Goal: Find specific page/section: Find specific page/section

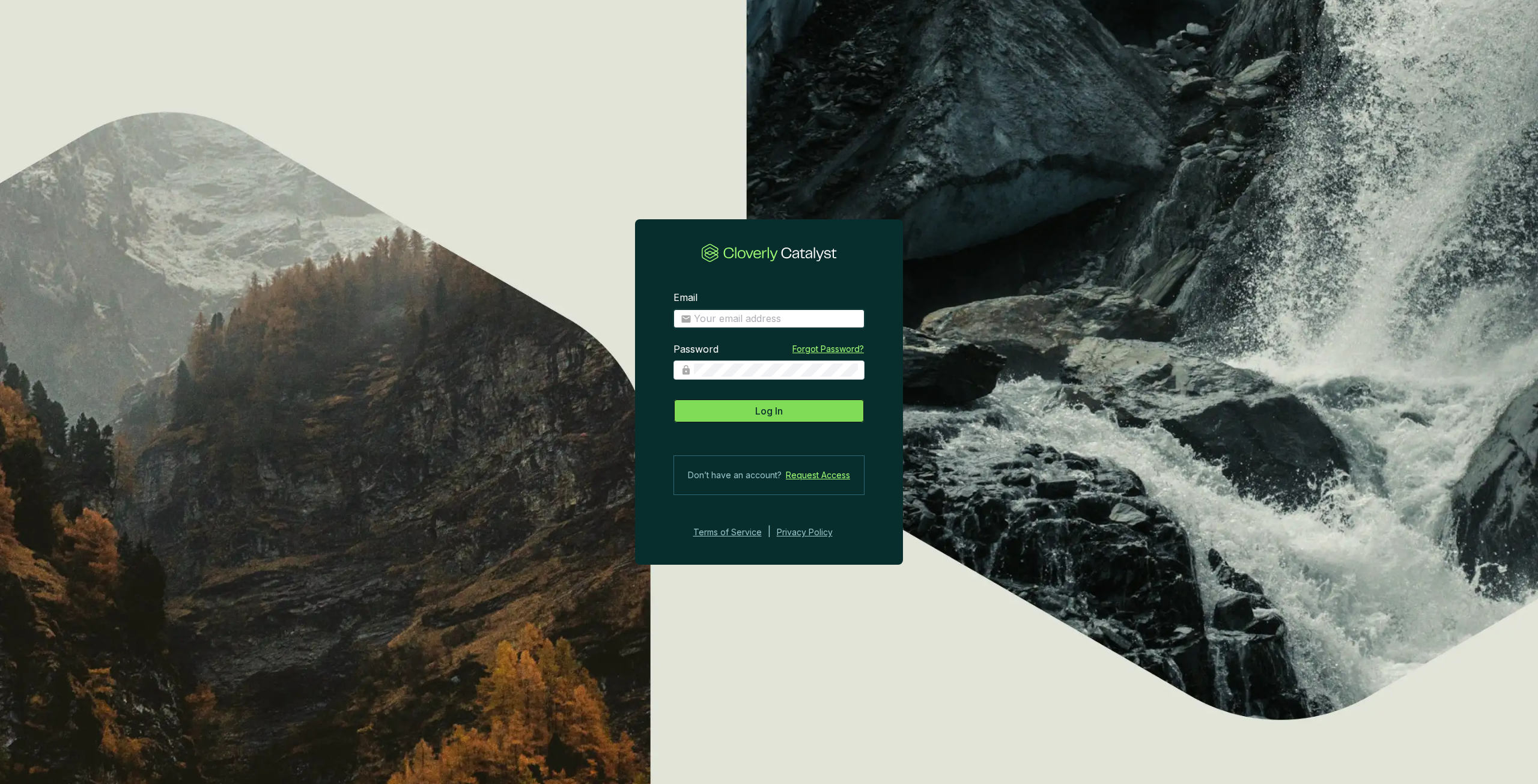
type input "[PERSON_NAME][EMAIL_ADDRESS][PERSON_NAME][DOMAIN_NAME]"
click at [767, 413] on span "Log In" at bounding box center [769, 410] width 28 height 14
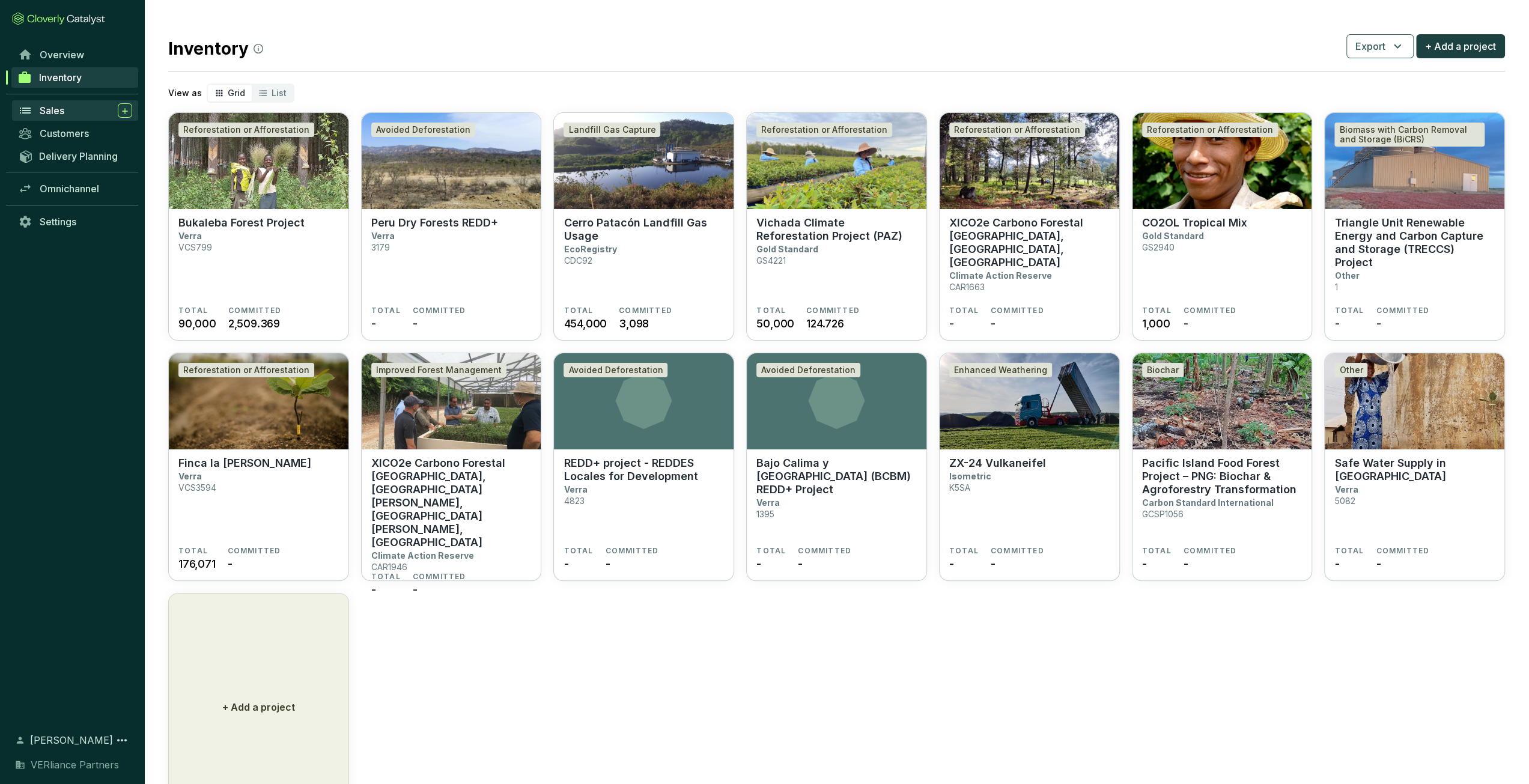
click at [75, 107] on div "Sales" at bounding box center [86, 110] width 93 height 14
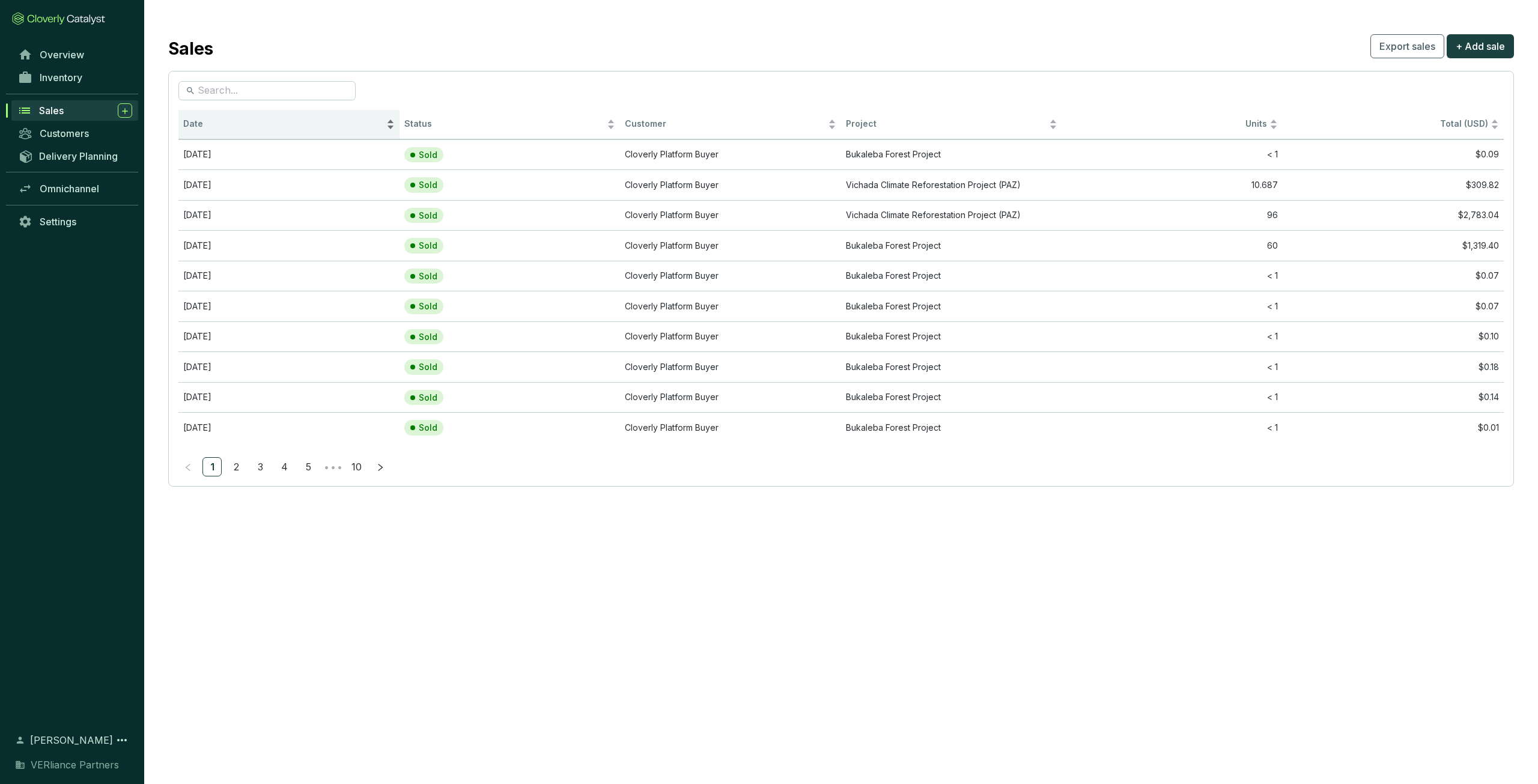
click at [252, 121] on span "Date" at bounding box center [284, 123] width 201 height 11
click at [257, 122] on span "Date" at bounding box center [284, 123] width 201 height 11
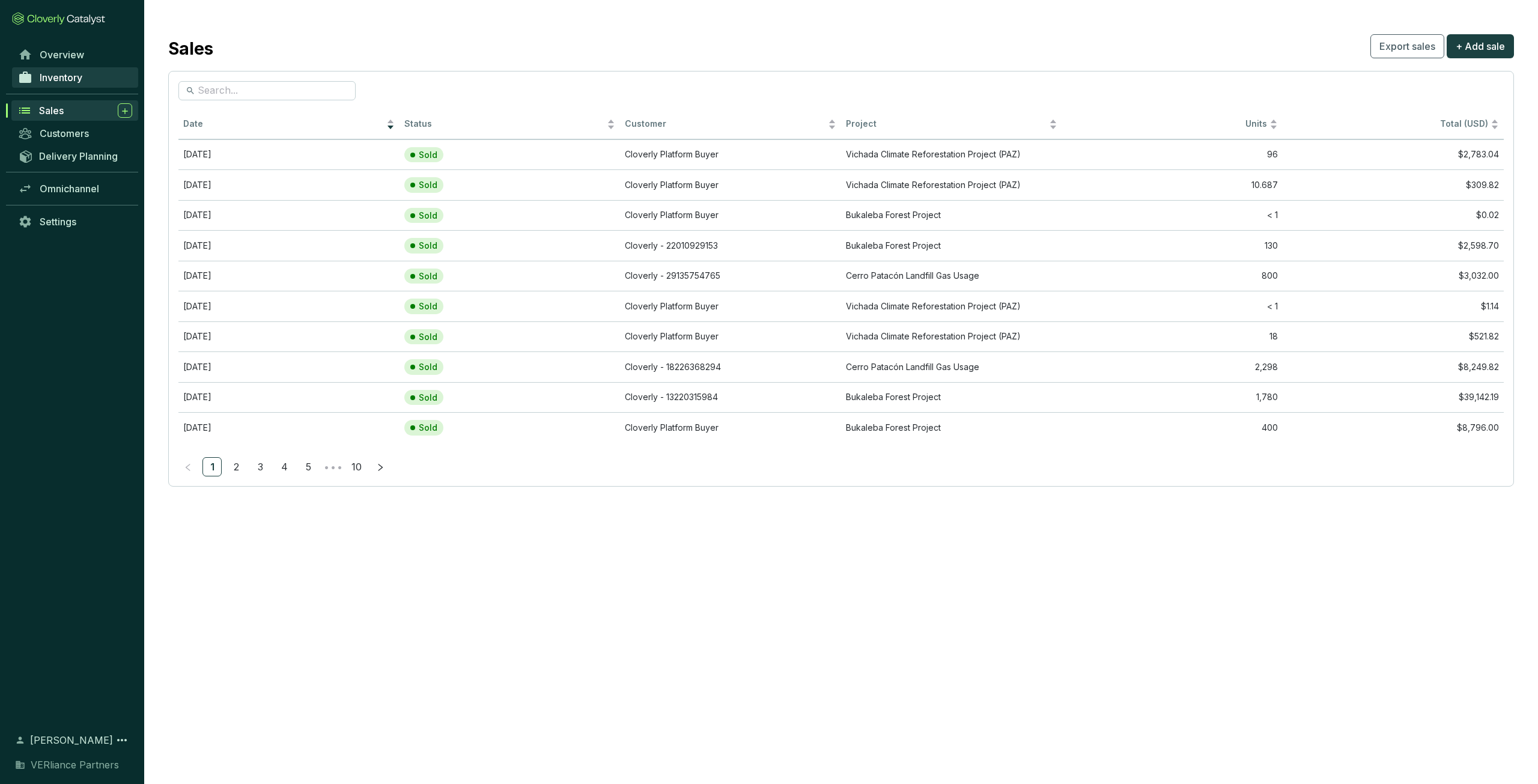
click at [52, 79] on span "Inventory" at bounding box center [61, 77] width 42 height 12
